Goal: Task Accomplishment & Management: Manage account settings

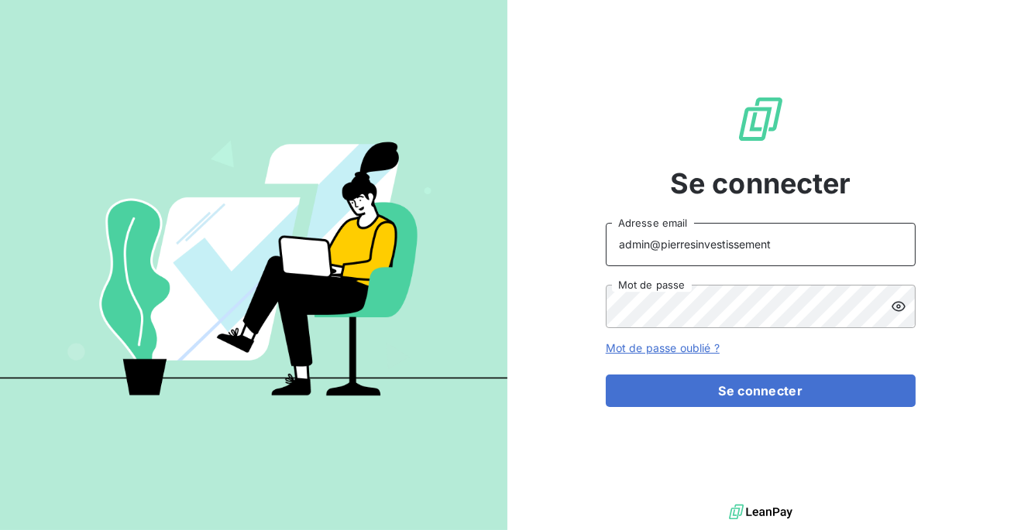
drag, startPoint x: 763, startPoint y: 249, endPoint x: 679, endPoint y: 244, distance: 84.6
click at [678, 244] on input "admin@pierresinvestissement" at bounding box center [760, 244] width 310 height 43
click at [750, 246] on input "admin@pierresinvestissement" at bounding box center [760, 244] width 310 height 43
drag, startPoint x: 778, startPoint y: 246, endPoint x: 661, endPoint y: 245, distance: 116.9
click at [661, 245] on input "admin@pierresinvestissement" at bounding box center [760, 244] width 310 height 43
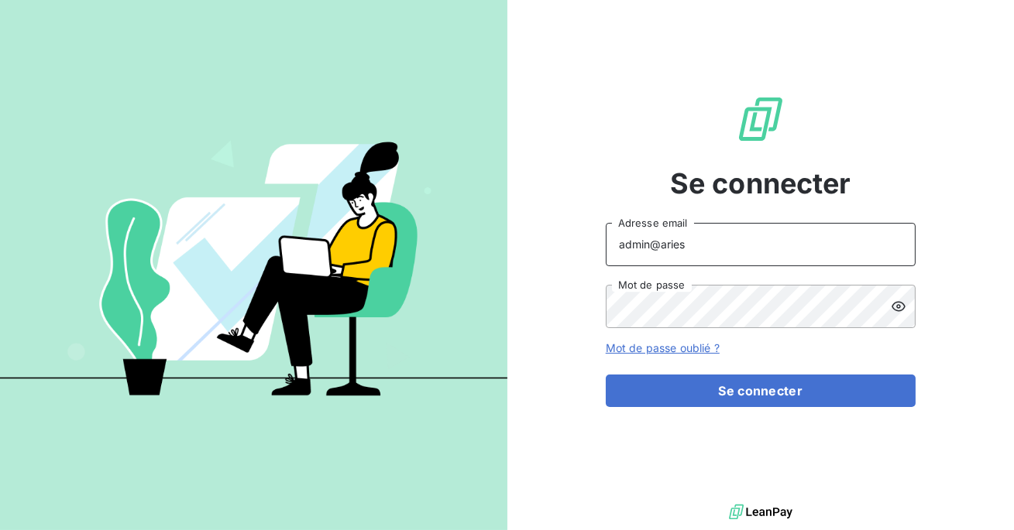
type input "admin@ariesconsultingfzco"
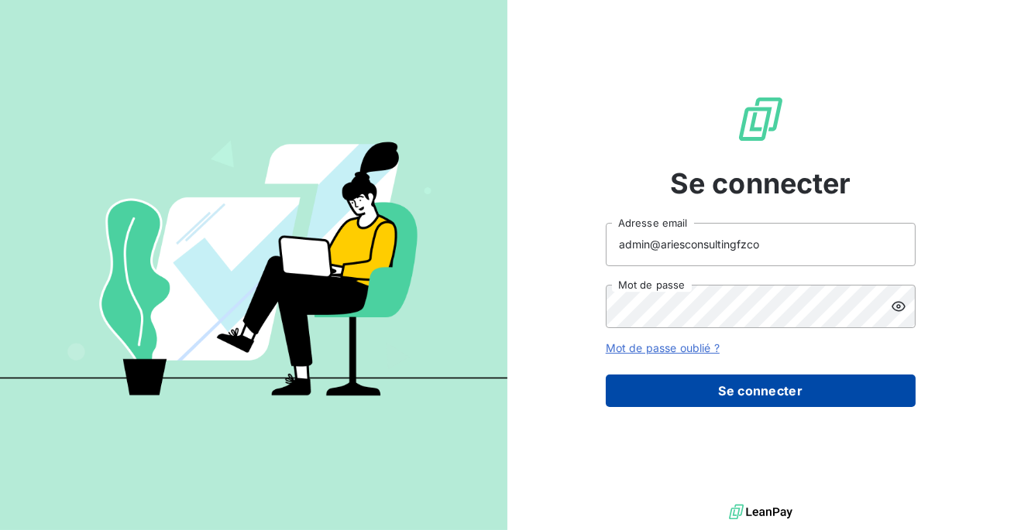
click at [701, 386] on button "Se connecter" at bounding box center [760, 391] width 310 height 33
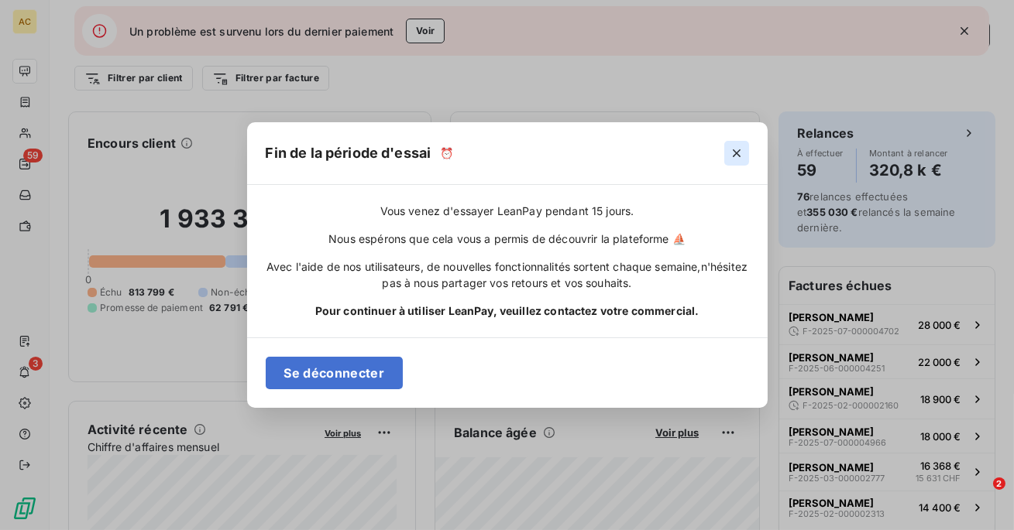
click at [735, 153] on icon "button" at bounding box center [736, 154] width 8 height 8
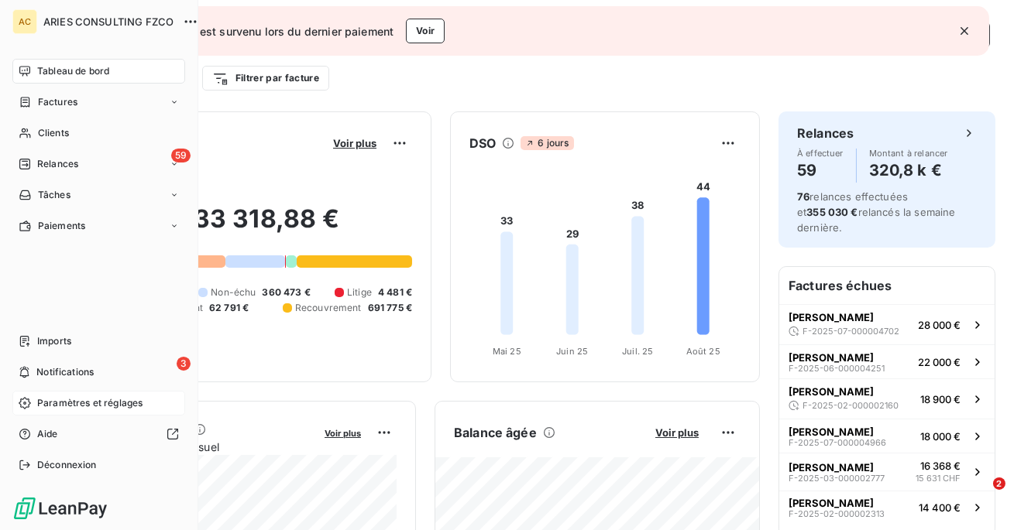
click at [72, 403] on span "Paramètres et réglages" at bounding box center [89, 403] width 105 height 14
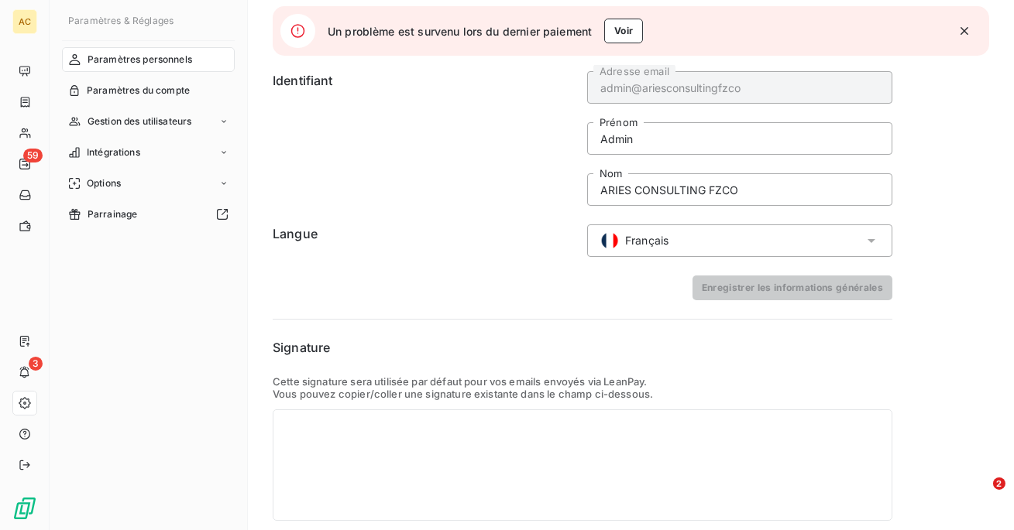
click at [969, 28] on icon "button" at bounding box center [963, 30] width 15 height 15
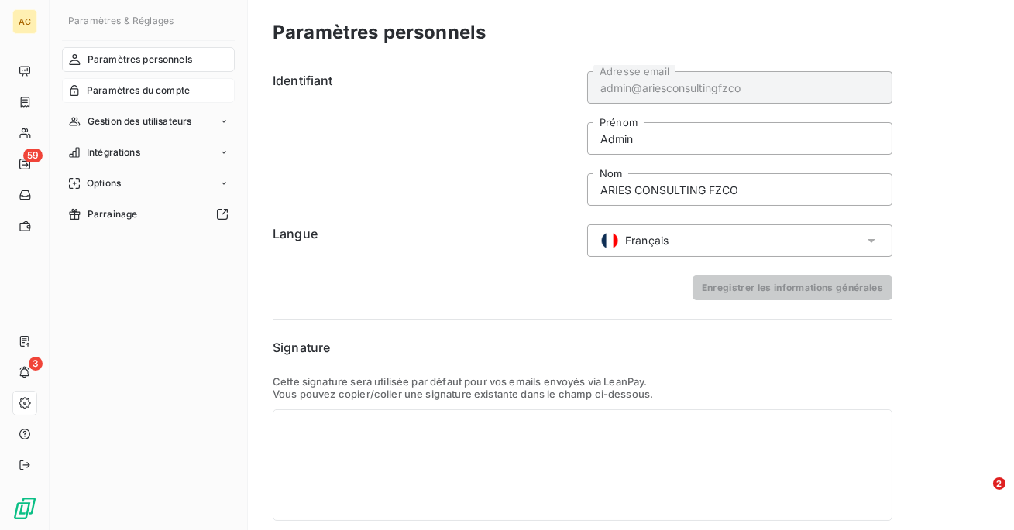
click at [146, 89] on span "Paramètres du compte" at bounding box center [138, 91] width 103 height 14
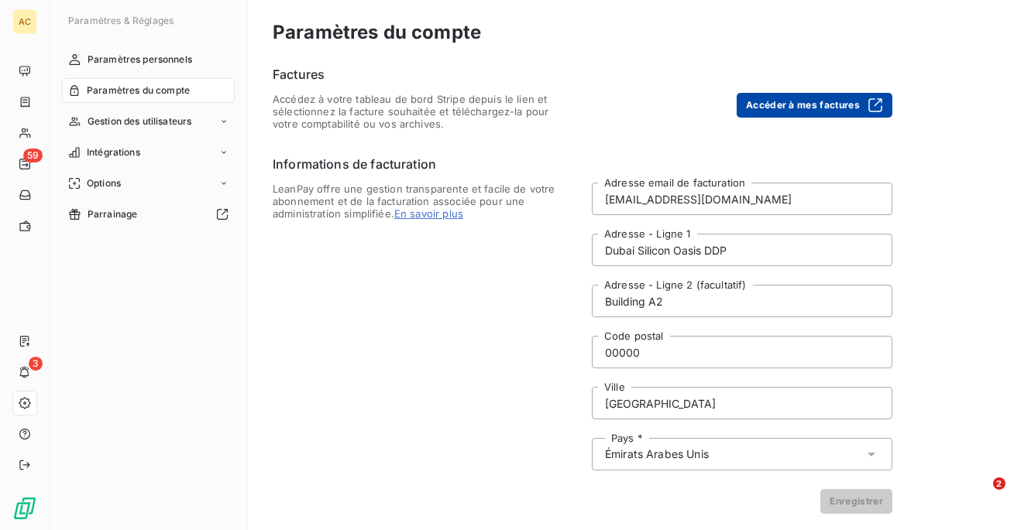
click at [794, 109] on button "Accéder à mes factures" at bounding box center [814, 105] width 156 height 25
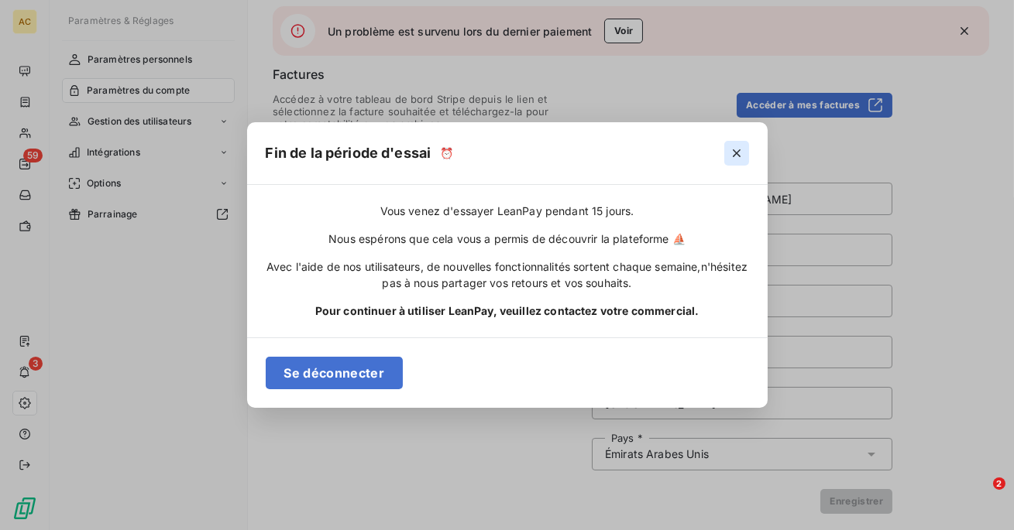
click at [732, 163] on button "button" at bounding box center [736, 153] width 25 height 25
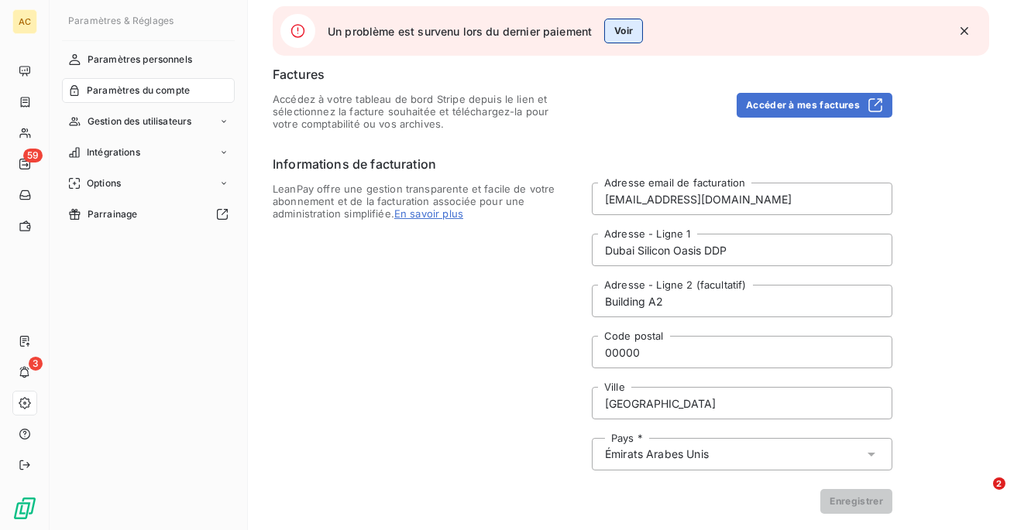
click at [620, 34] on button "Voir" at bounding box center [623, 31] width 39 height 25
click at [632, 26] on button "Voir" at bounding box center [623, 31] width 39 height 25
click at [802, 105] on button "Accéder à mes factures" at bounding box center [814, 105] width 156 height 25
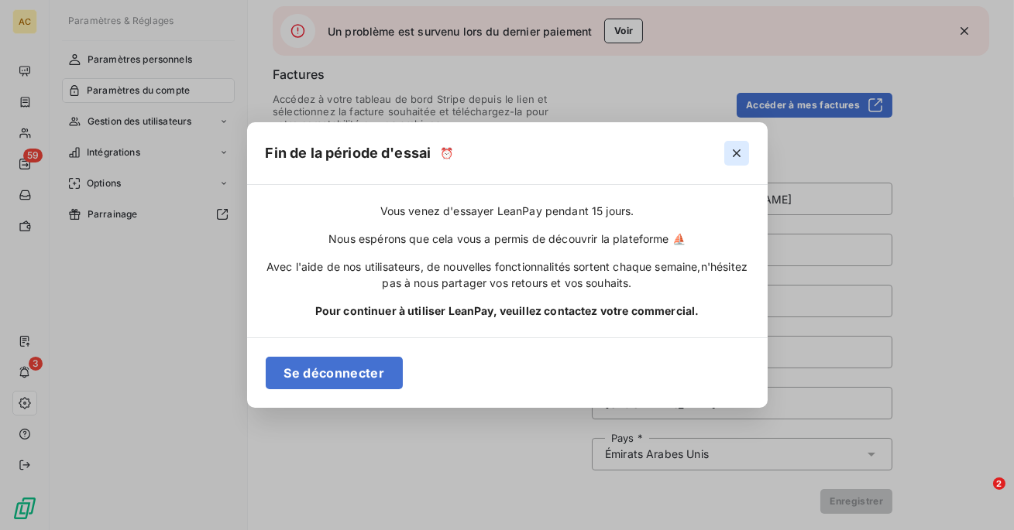
click at [736, 156] on icon "button" at bounding box center [736, 153] width 15 height 15
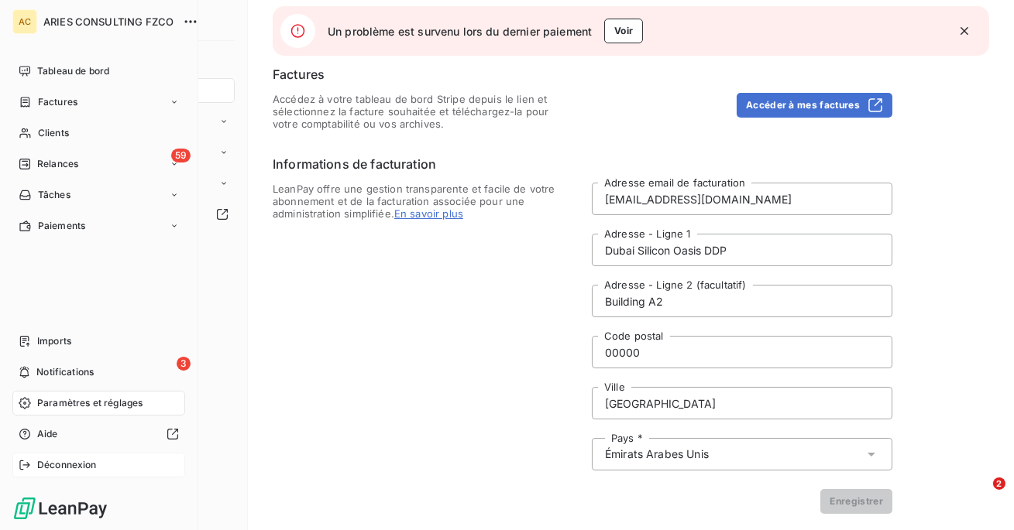
click at [39, 463] on span "Déconnexion" at bounding box center [67, 465] width 60 height 14
